Goal: Task Accomplishment & Management: Use online tool/utility

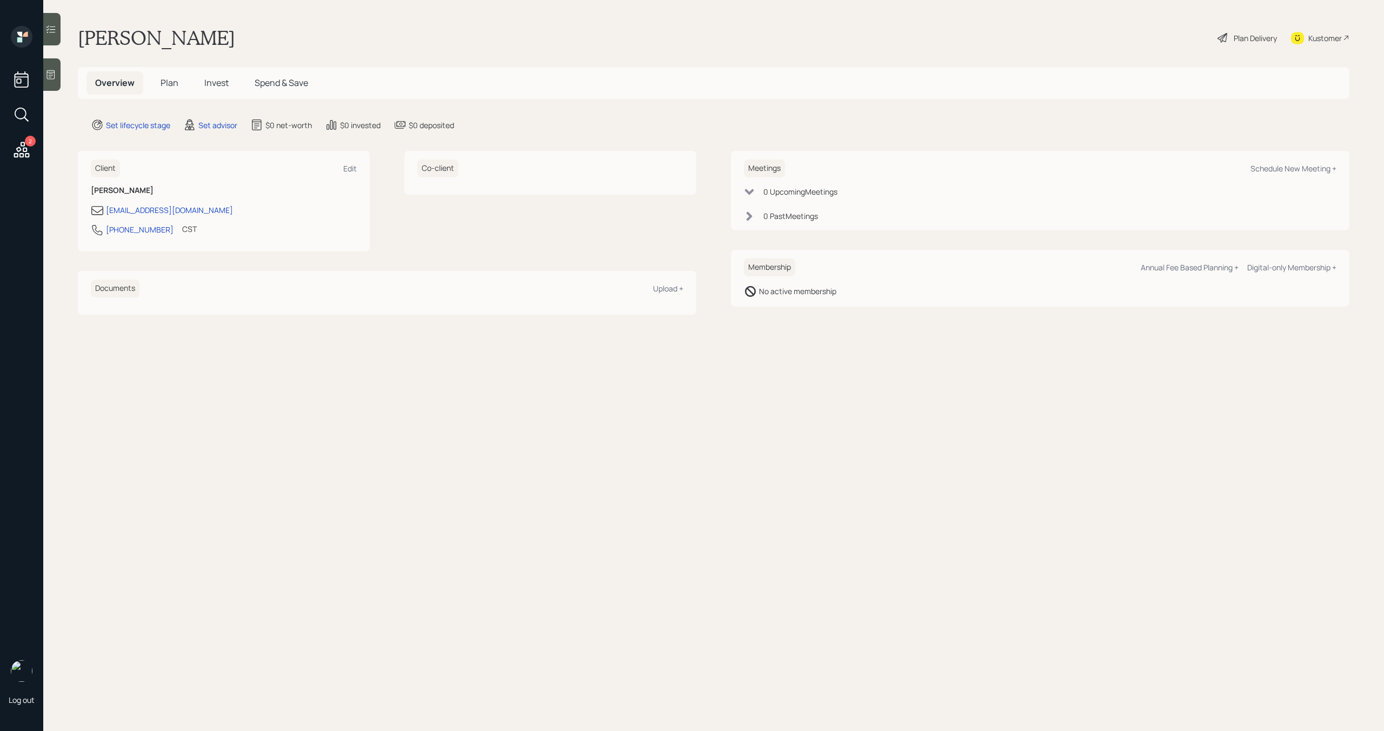
click at [1310, 42] on div "Kustomer" at bounding box center [1325, 37] width 34 height 11
click at [1287, 169] on div "Schedule New Meeting +" at bounding box center [1293, 168] width 86 height 10
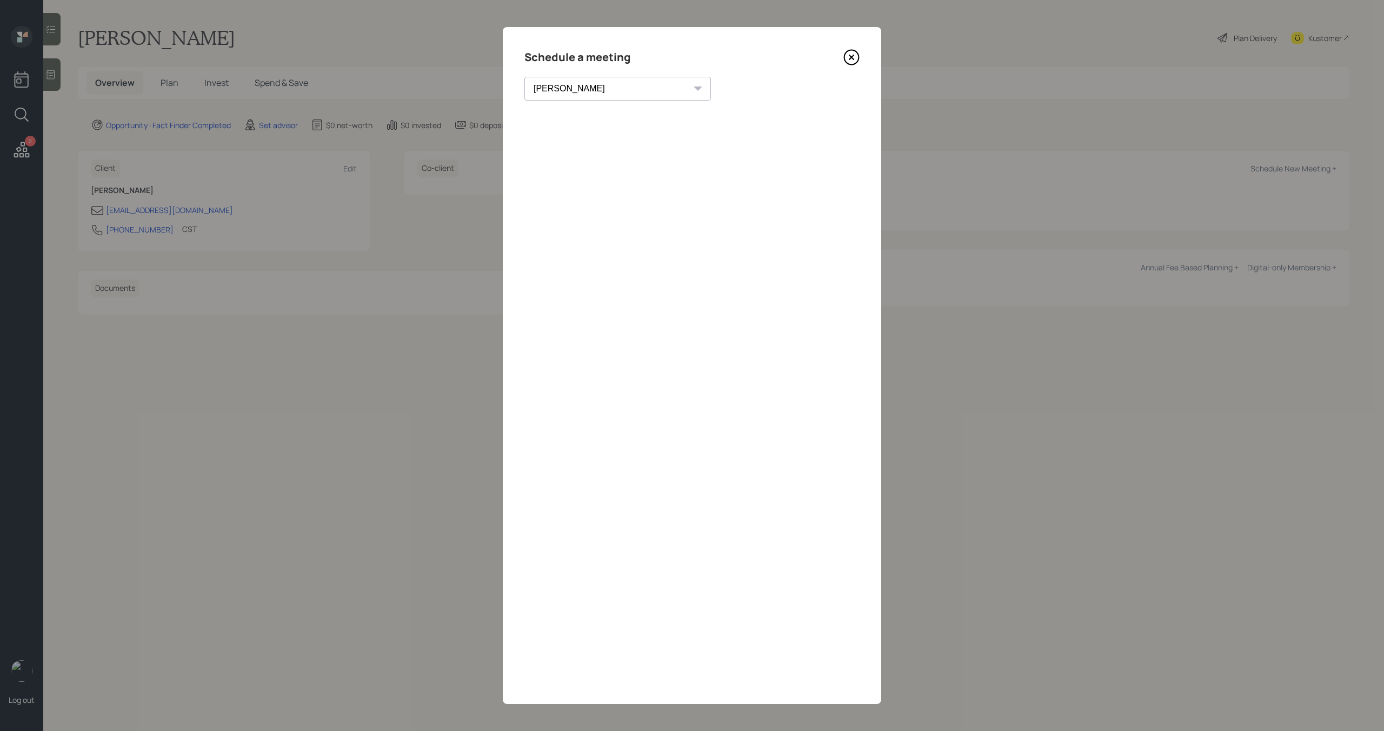
click at [578, 79] on select "[PERSON_NAME] [PERSON_NAME] [PERSON_NAME] [PERSON_NAME] [PERSON_NAME] [PERSON_N…" at bounding box center [617, 89] width 186 height 24
select select "bffa7908-1b2a-4c79-9bb6-f0ec9aed22d3"
click at [524, 77] on select "[PERSON_NAME] [PERSON_NAME] [PERSON_NAME] [PERSON_NAME] [PERSON_NAME] [PERSON_N…" at bounding box center [617, 89] width 186 height 24
click at [857, 58] on icon at bounding box center [851, 57] width 16 height 16
